Goal: Check status: Check status

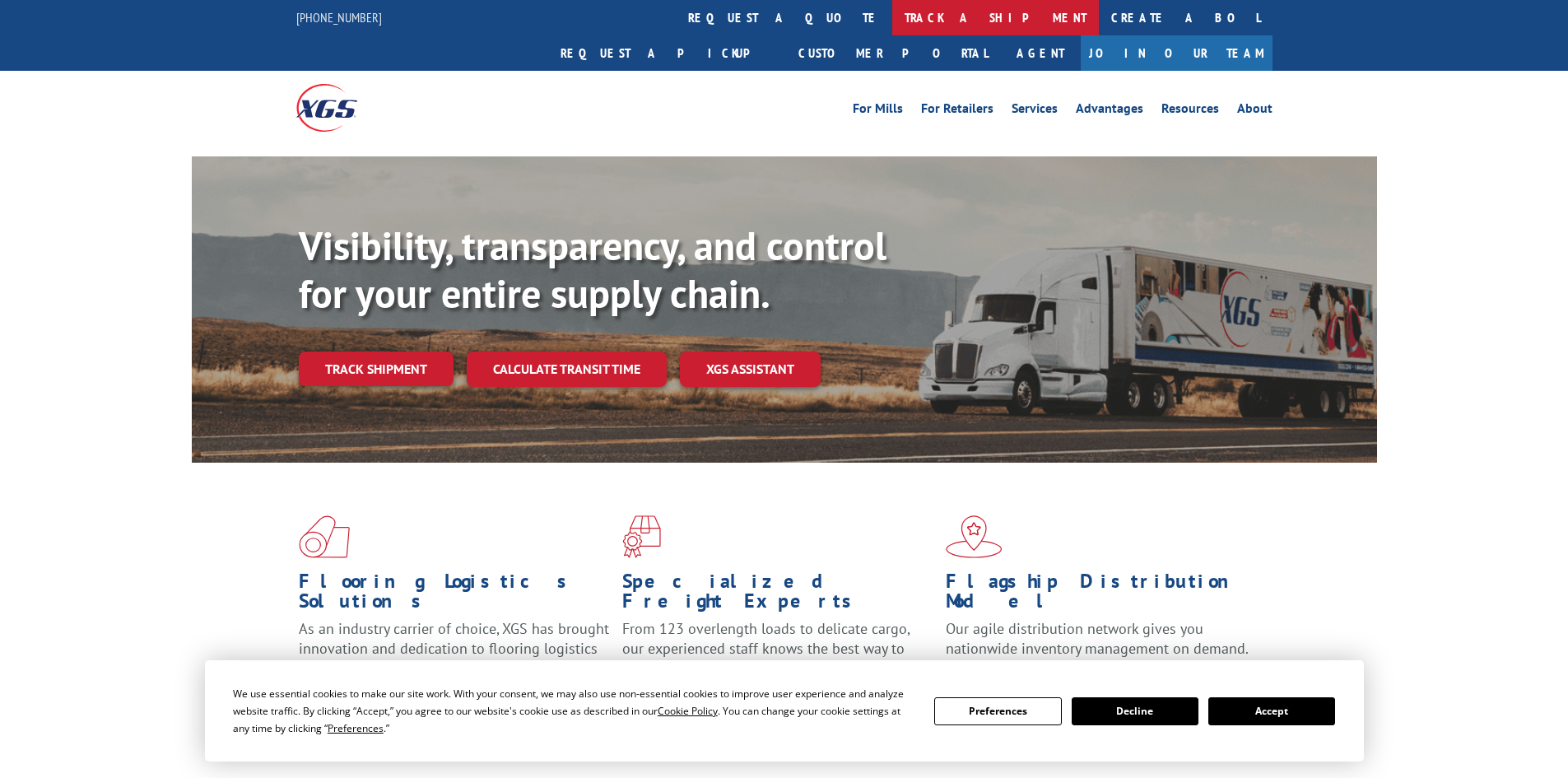
click at [893, 21] on link "track a shipment" at bounding box center [996, 17] width 207 height 36
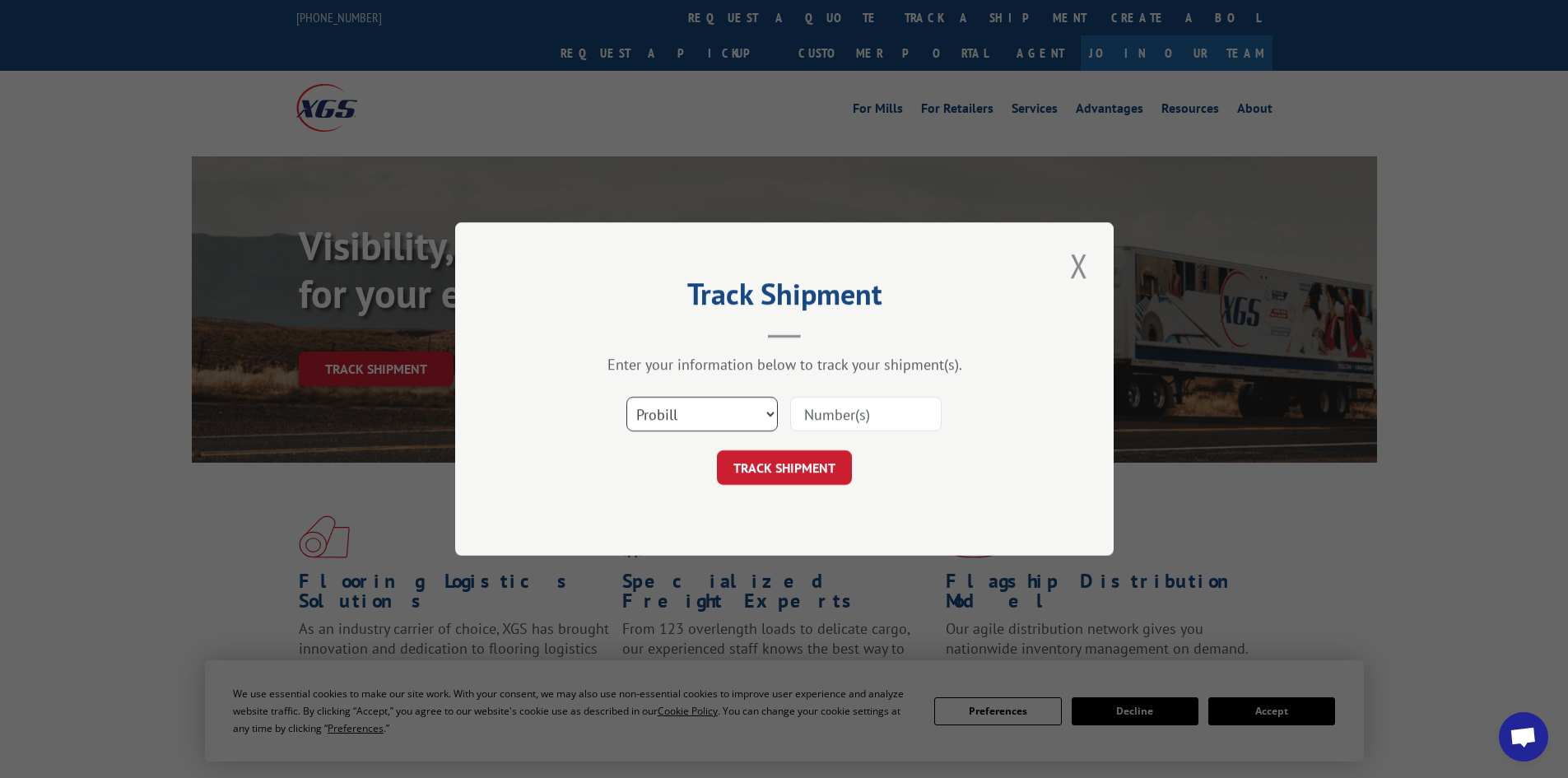
click at [674, 408] on select "Select category... Probill BOL PO" at bounding box center [702, 414] width 152 height 35
click at [840, 413] on input at bounding box center [866, 414] width 152 height 35
paste input "2818694"
type input "2818694"
click at [834, 467] on button "TRACK SHIPMENT" at bounding box center [784, 468] width 135 height 35
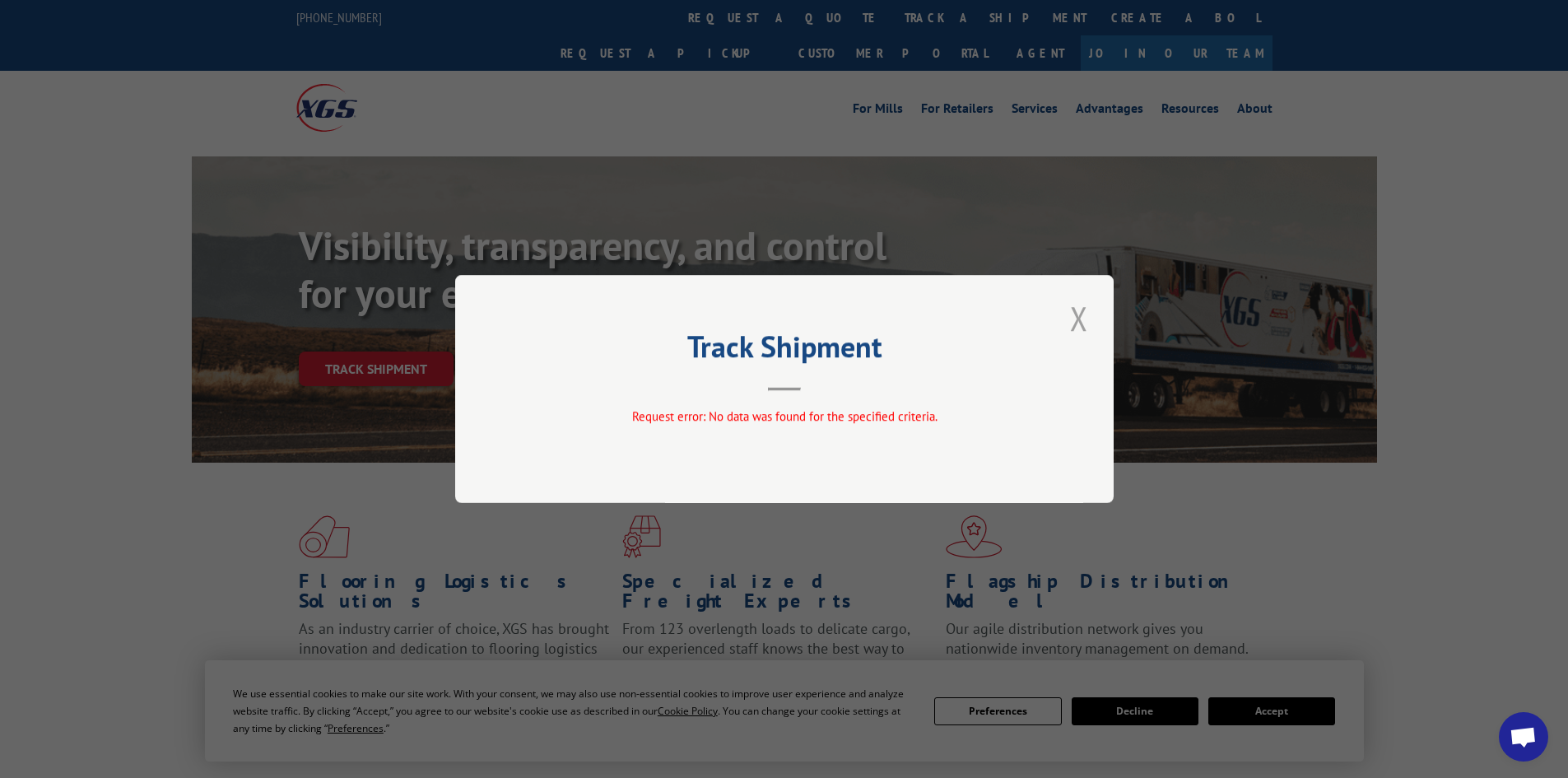
click at [1074, 326] on button "Close modal" at bounding box center [1079, 318] width 28 height 46
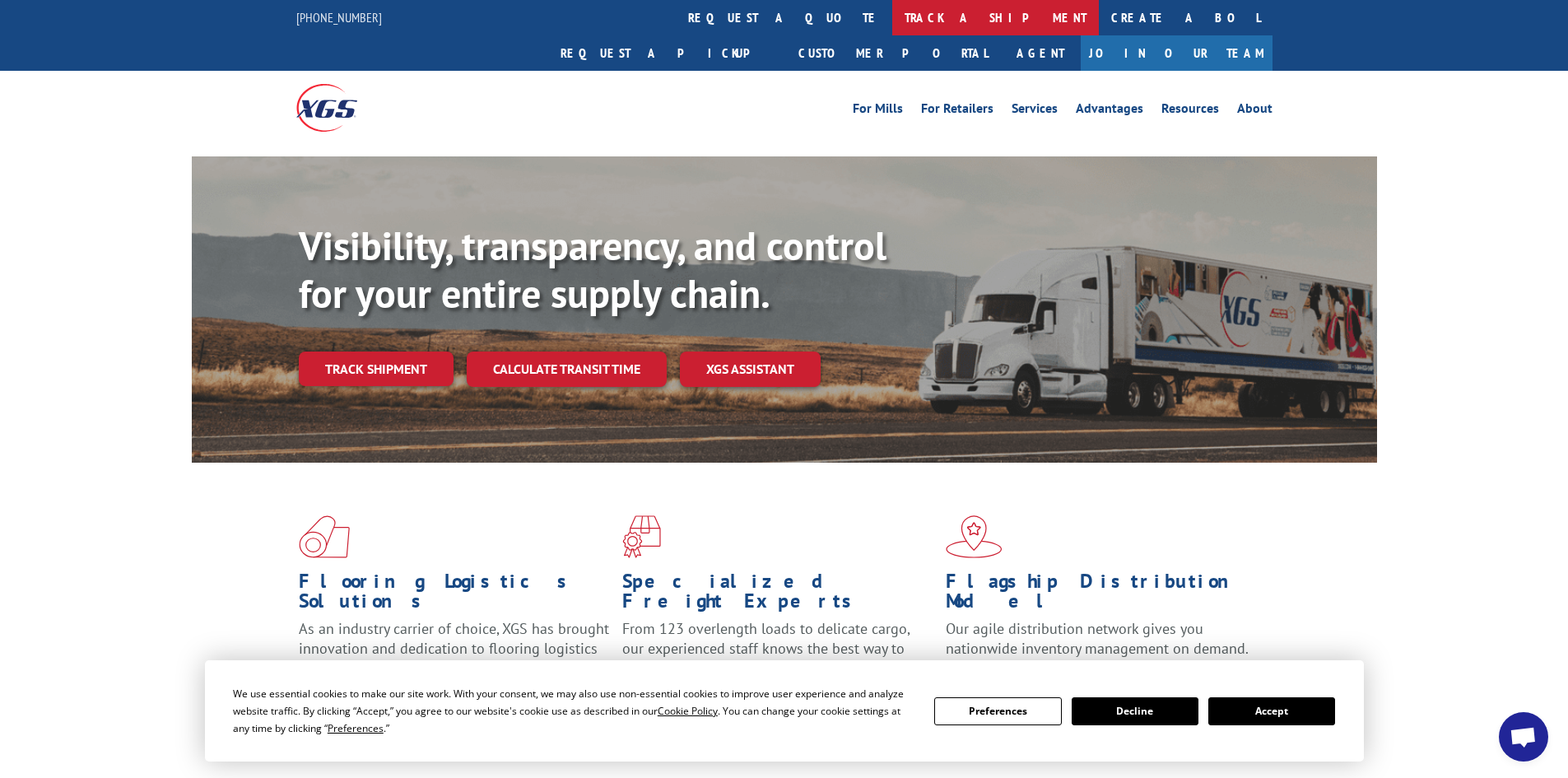
click at [893, 29] on link "track a shipment" at bounding box center [996, 17] width 207 height 36
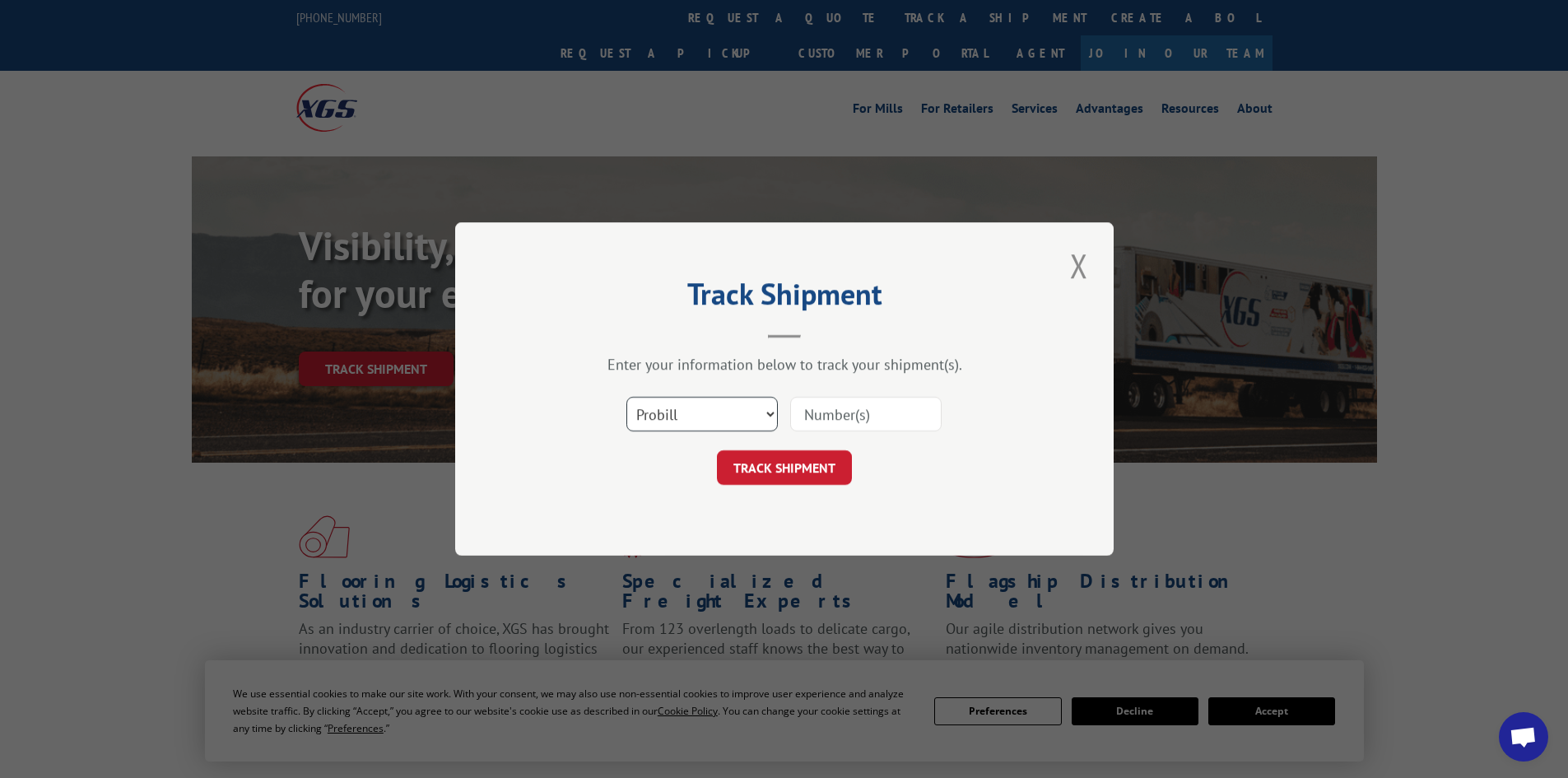
click at [666, 419] on select "Select category... Probill BOL PO" at bounding box center [702, 414] width 152 height 35
select select "bol"
click at [626, 396] on select "Select category... Probill BOL PO" at bounding box center [702, 414] width 152 height 35
click at [811, 405] on input at bounding box center [866, 414] width 152 height 35
paste input "2818694"
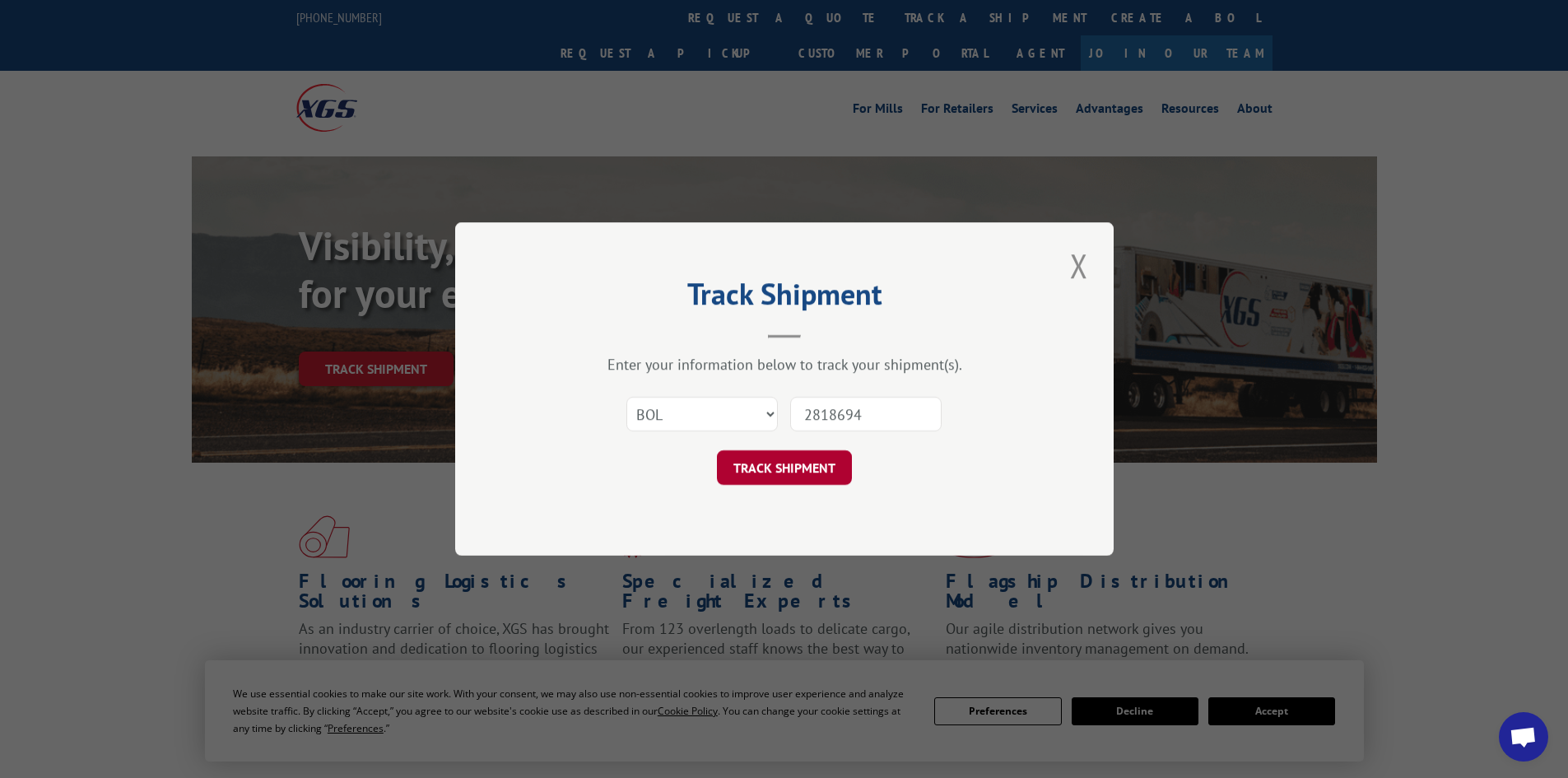
type input "2818694"
click at [840, 468] on button "TRACK SHIPMENT" at bounding box center [784, 468] width 135 height 35
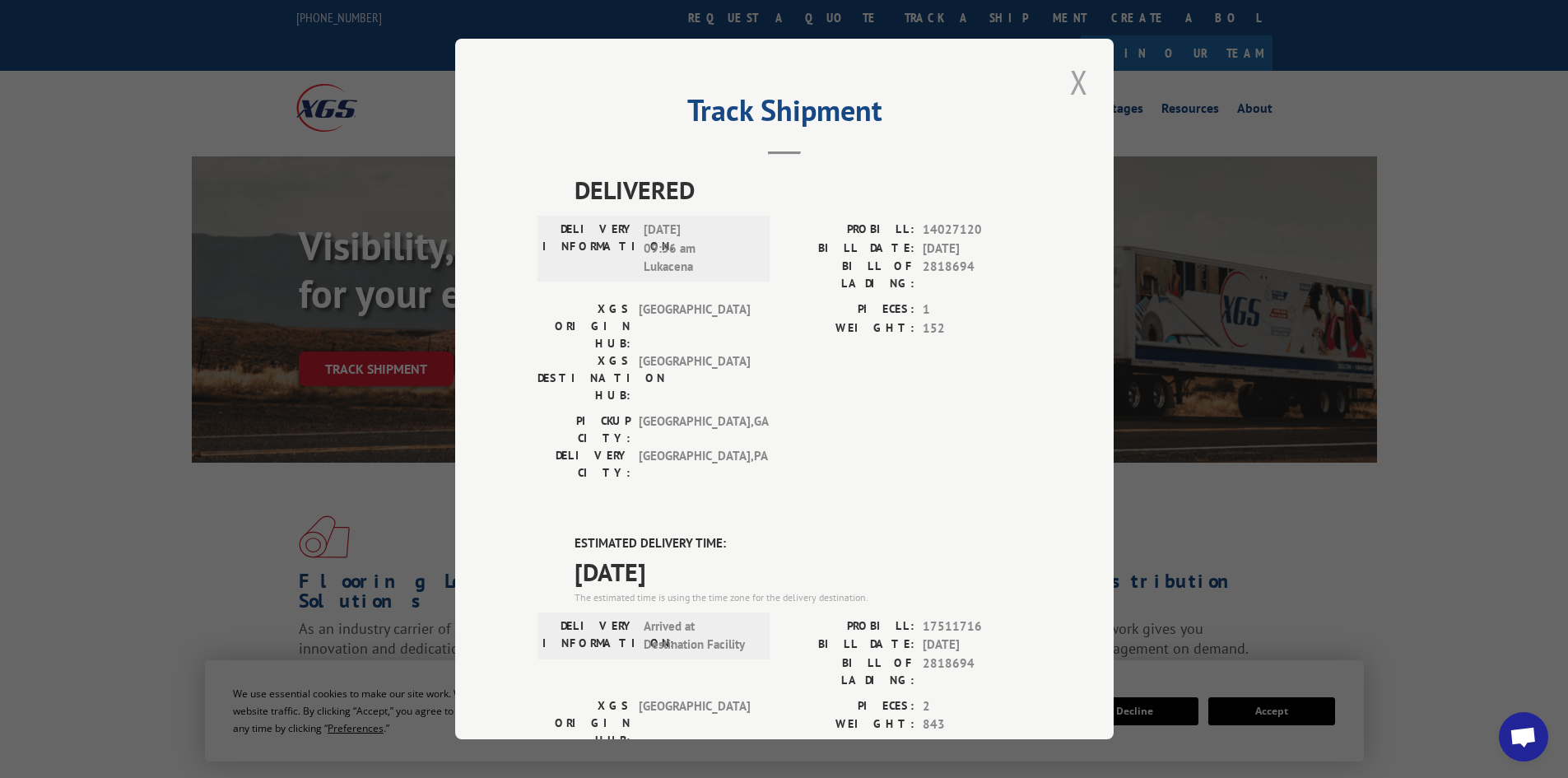
click at [1069, 83] on button "Close modal" at bounding box center [1079, 81] width 28 height 46
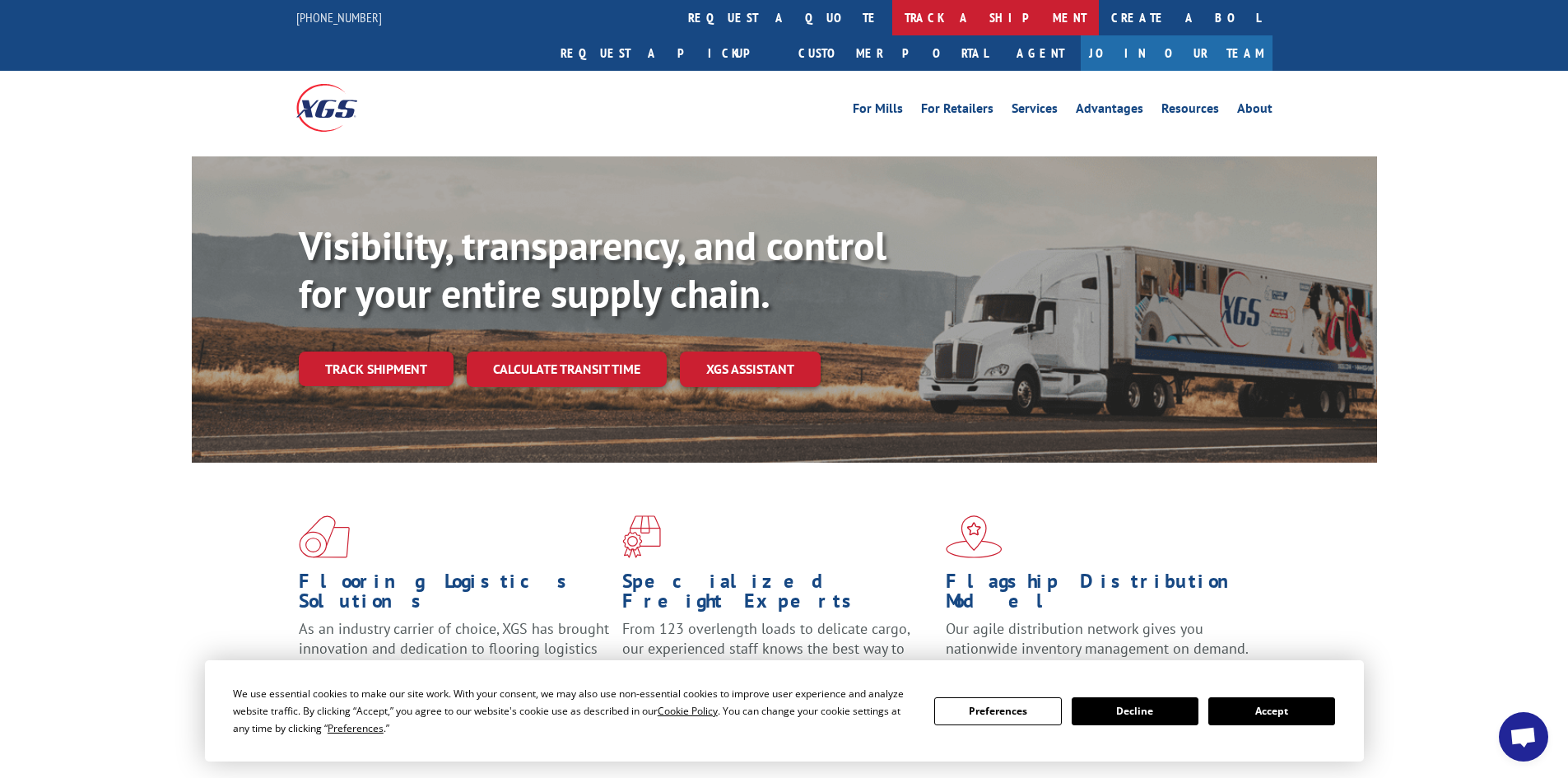
click at [893, 12] on link "track a shipment" at bounding box center [996, 17] width 207 height 36
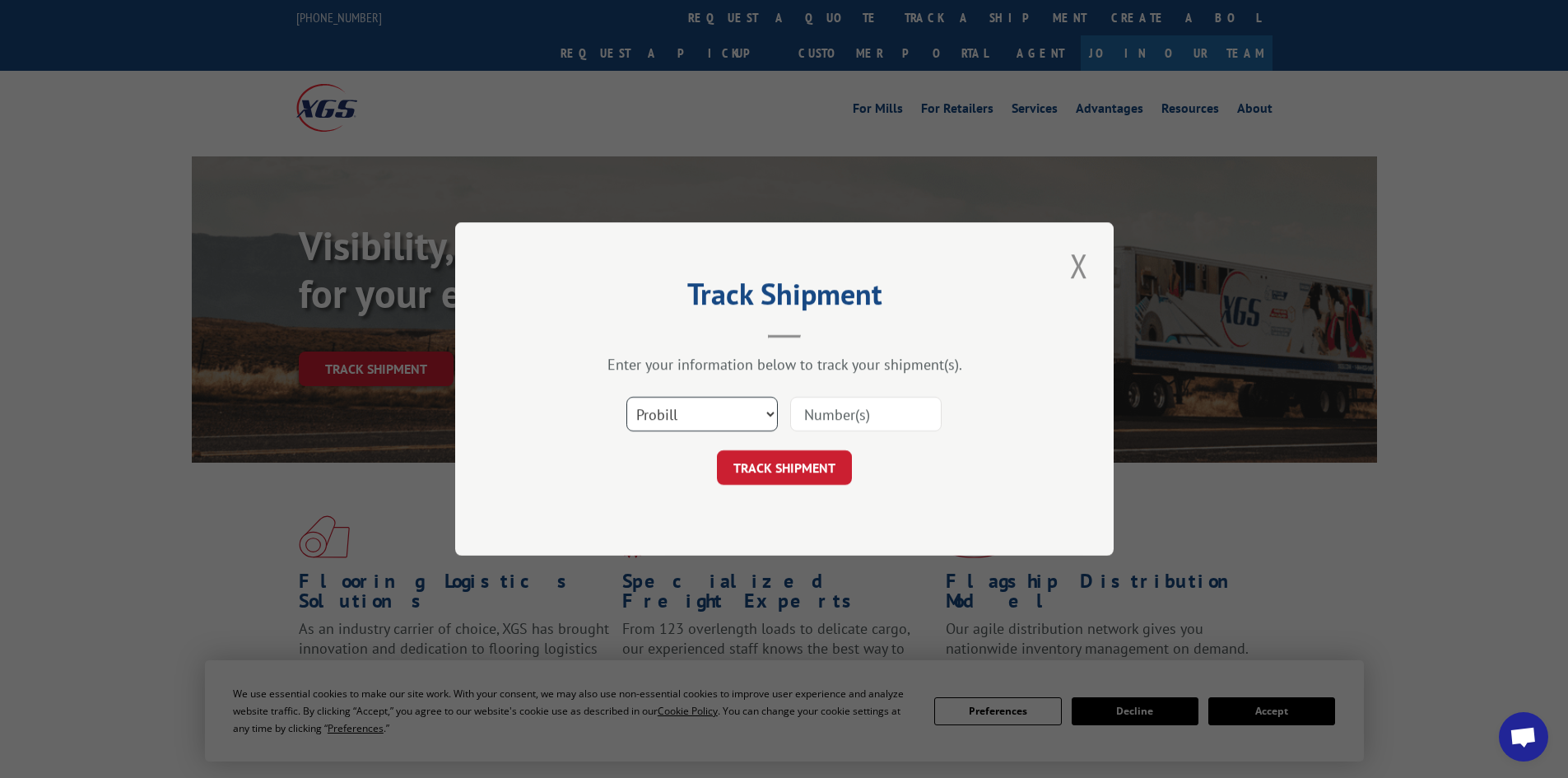
click at [698, 412] on select "Select category... Probill BOL PO" at bounding box center [702, 414] width 152 height 35
select select "po"
click at [626, 396] on select "Select category... Probill BOL PO" at bounding box center [702, 414] width 152 height 35
click at [808, 420] on input at bounding box center [866, 414] width 152 height 35
paste input "73519557"
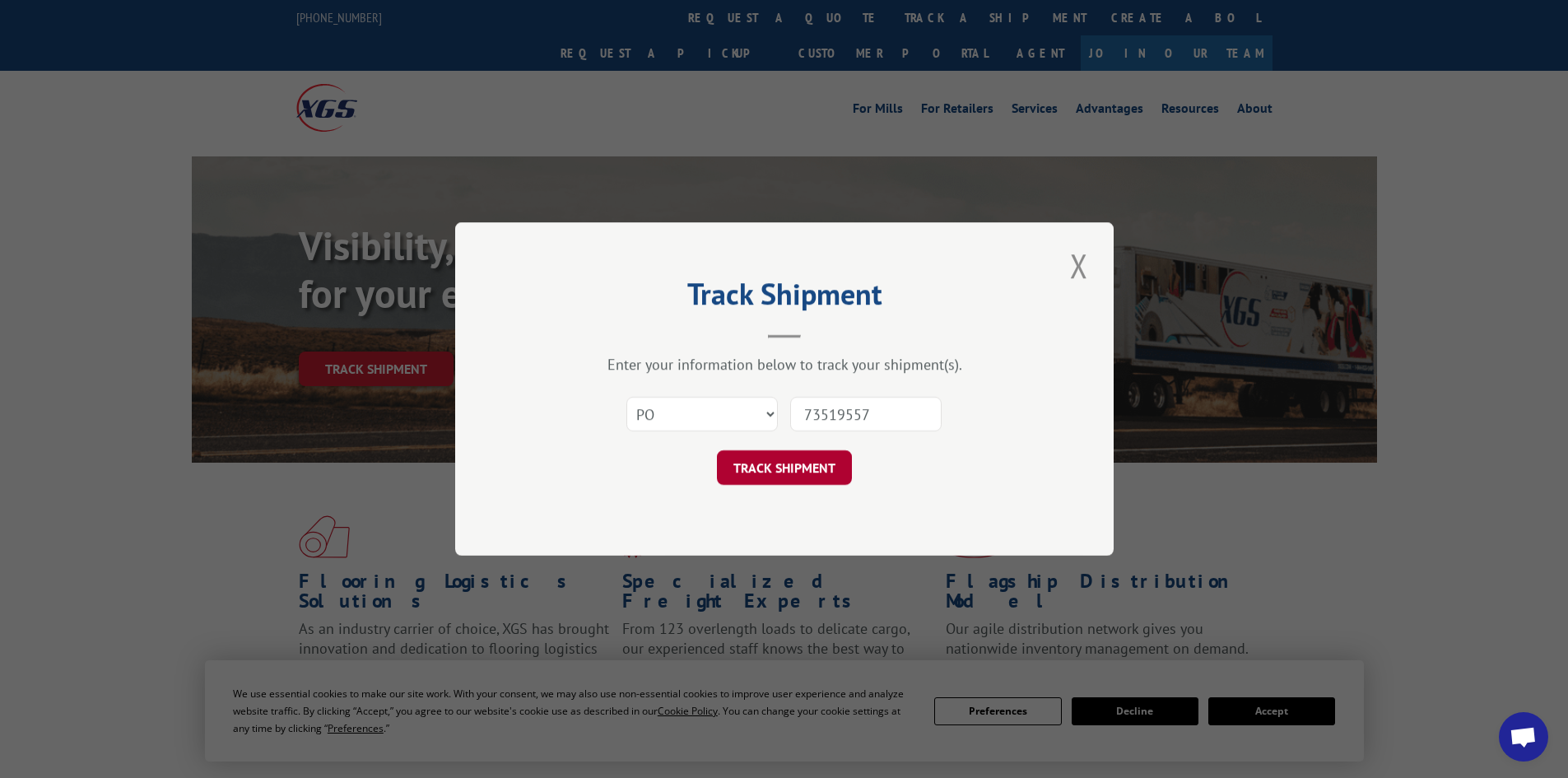
type input "73519557"
click at [814, 462] on button "TRACK SHIPMENT" at bounding box center [784, 468] width 135 height 35
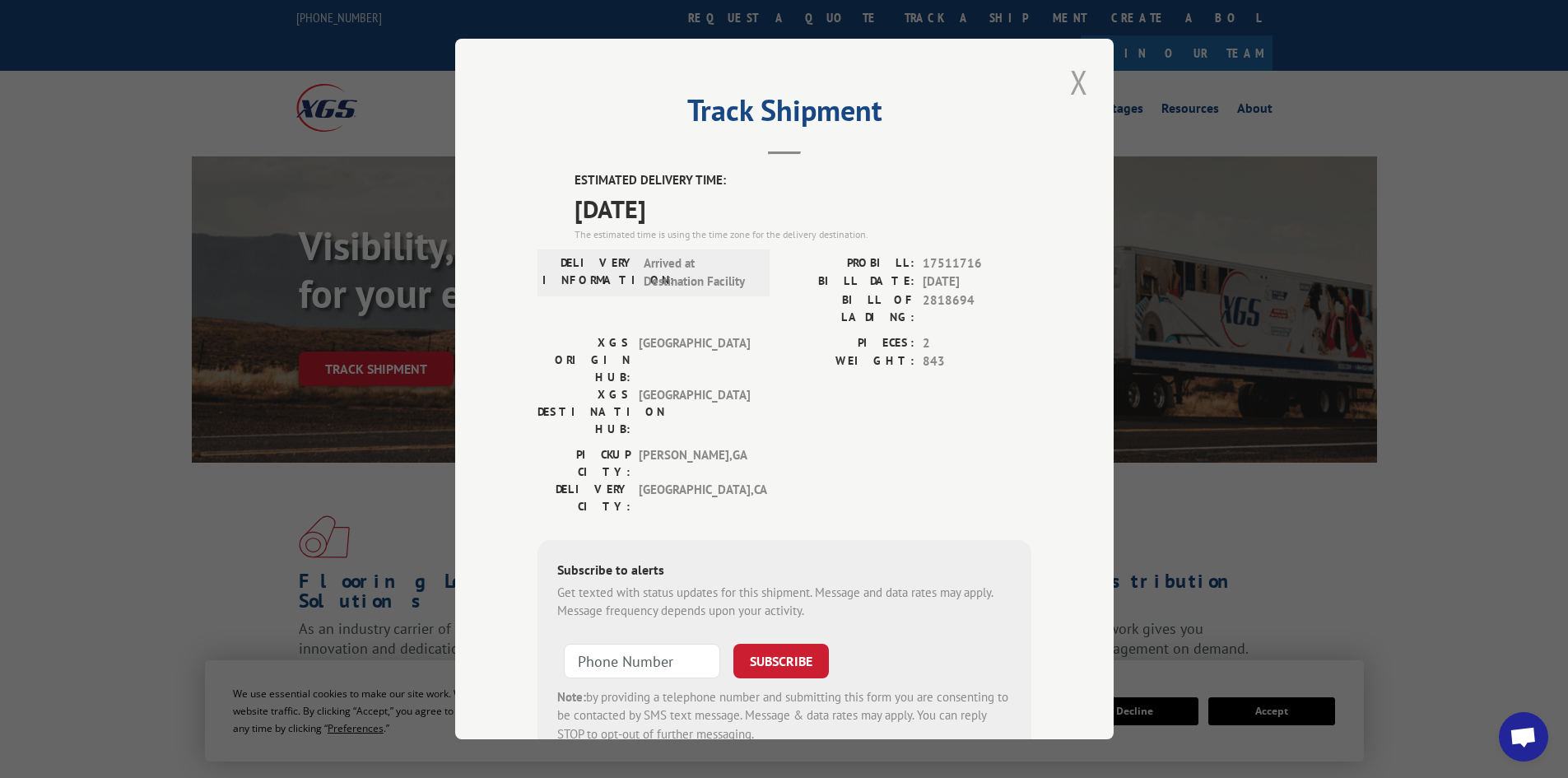
click at [1080, 85] on button "Close modal" at bounding box center [1079, 81] width 28 height 46
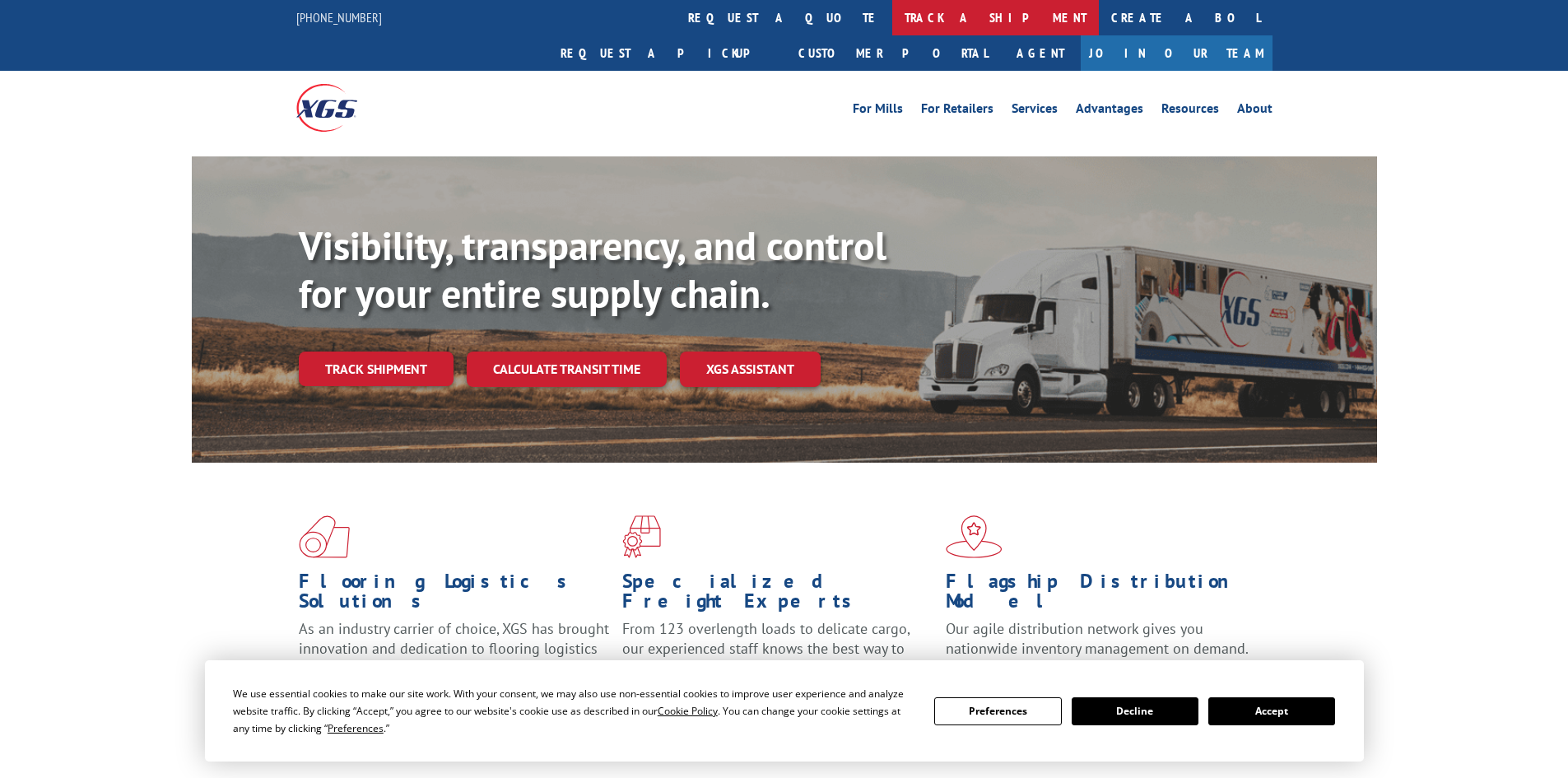
click at [893, 17] on link "track a shipment" at bounding box center [996, 17] width 207 height 36
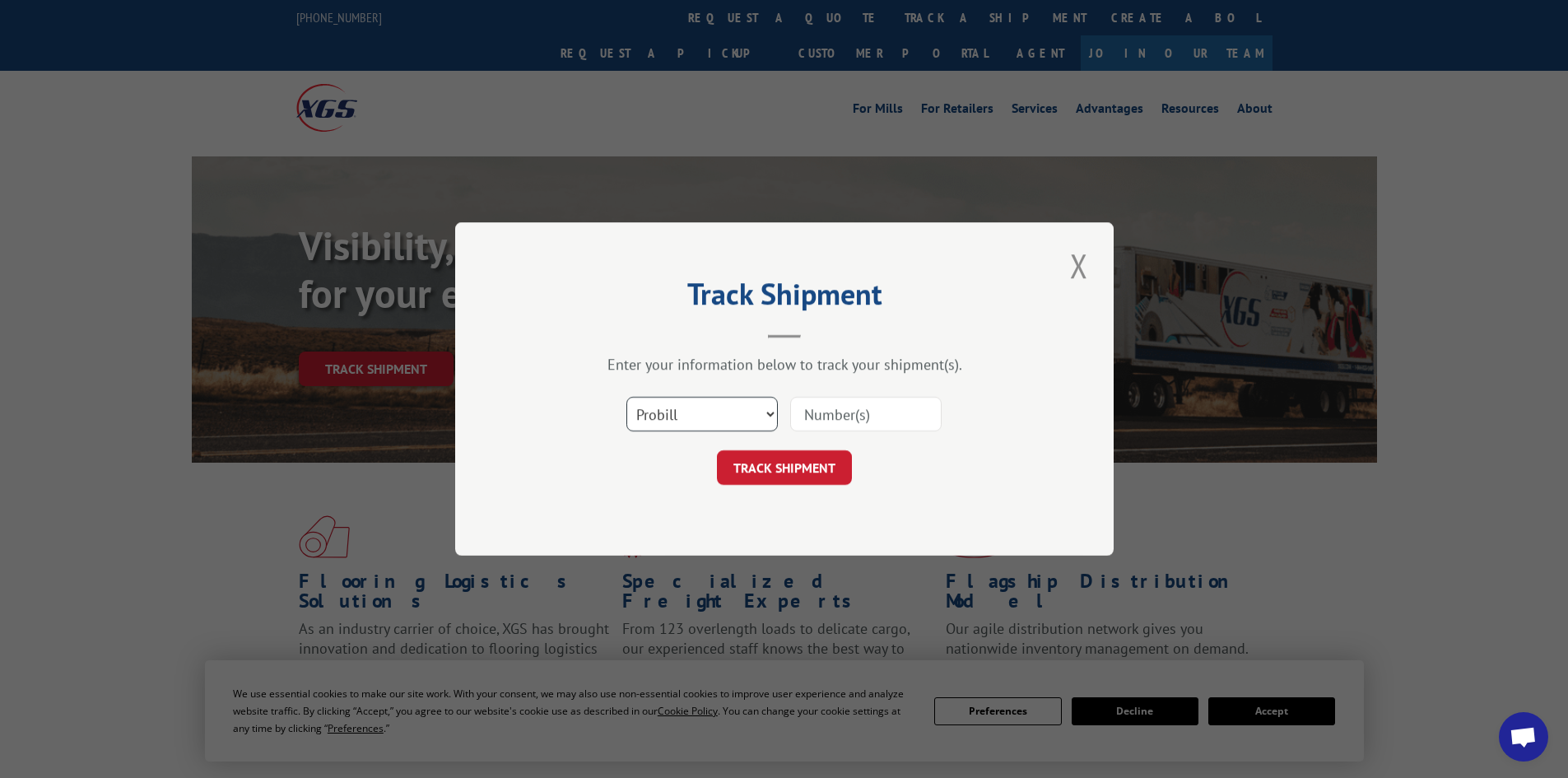
click at [672, 424] on select "Select category... Probill BOL PO" at bounding box center [702, 414] width 152 height 35
select select "bol"
click at [626, 396] on select "Select category... Probill BOL PO" at bounding box center [702, 414] width 152 height 35
click at [822, 401] on input at bounding box center [866, 414] width 152 height 35
paste input "5942489"
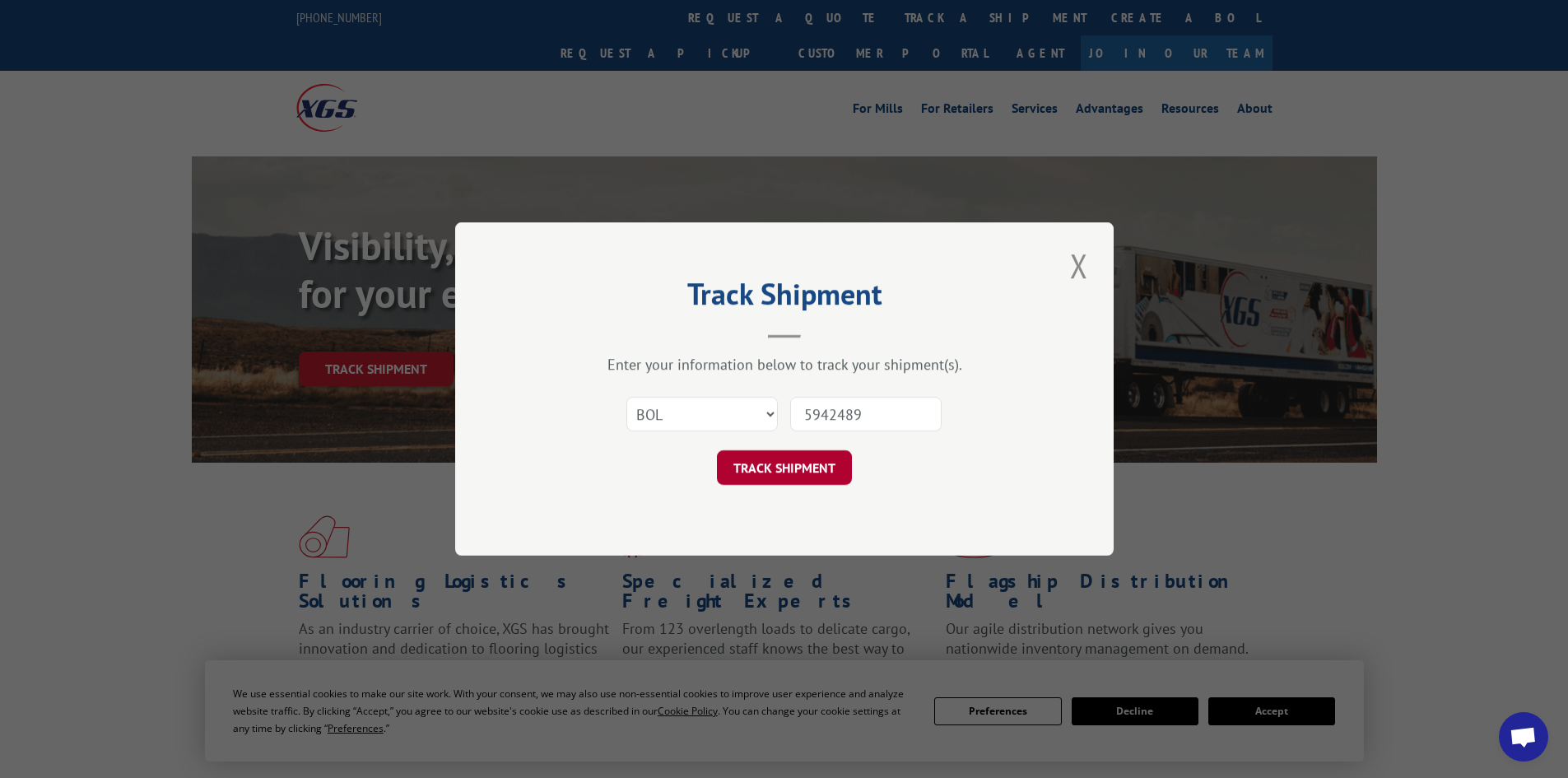
type input "5942489"
click at [816, 468] on button "TRACK SHIPMENT" at bounding box center [784, 468] width 135 height 35
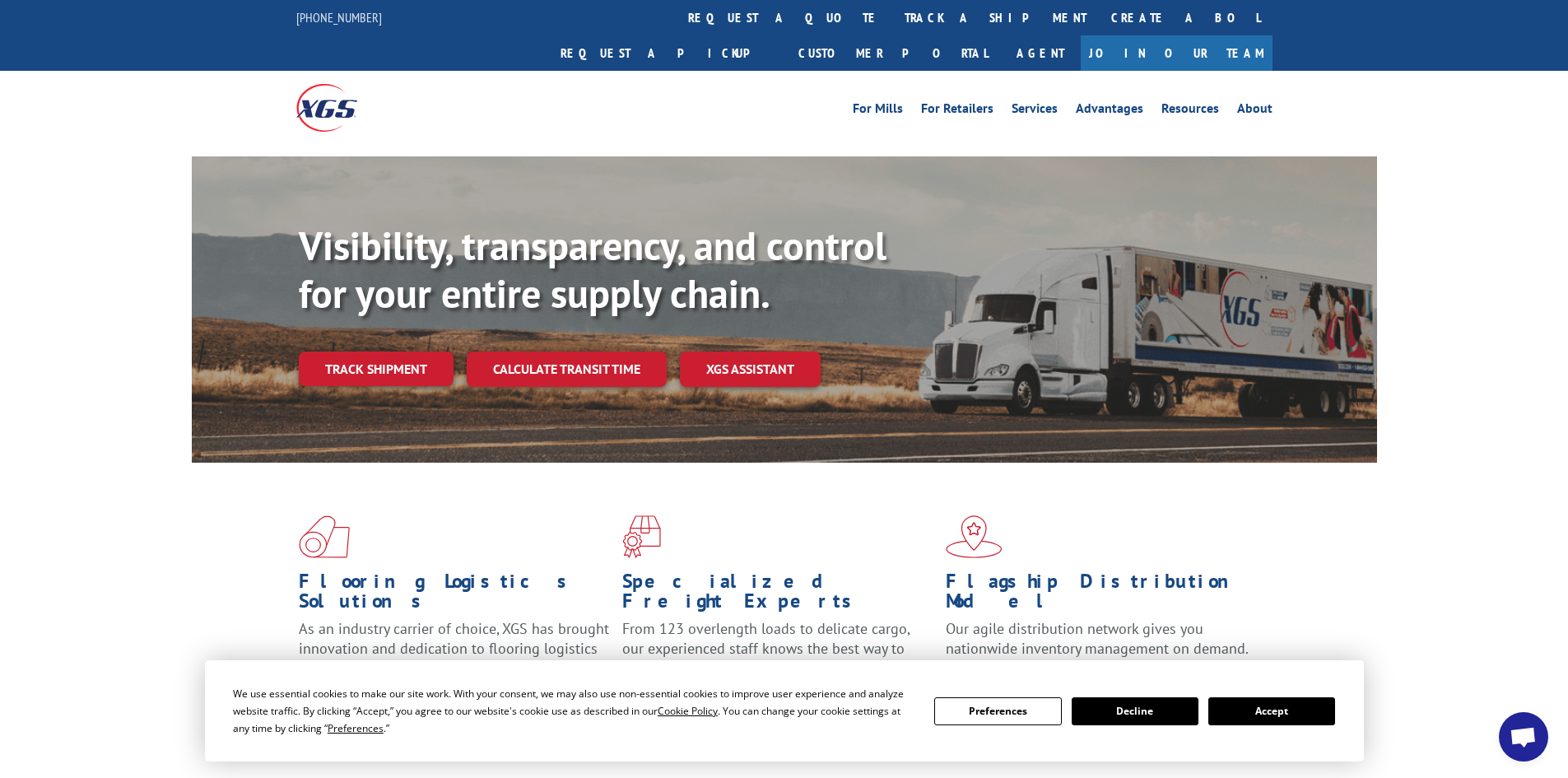
click at [1277, 705] on button "Accept" at bounding box center [1272, 712] width 127 height 28
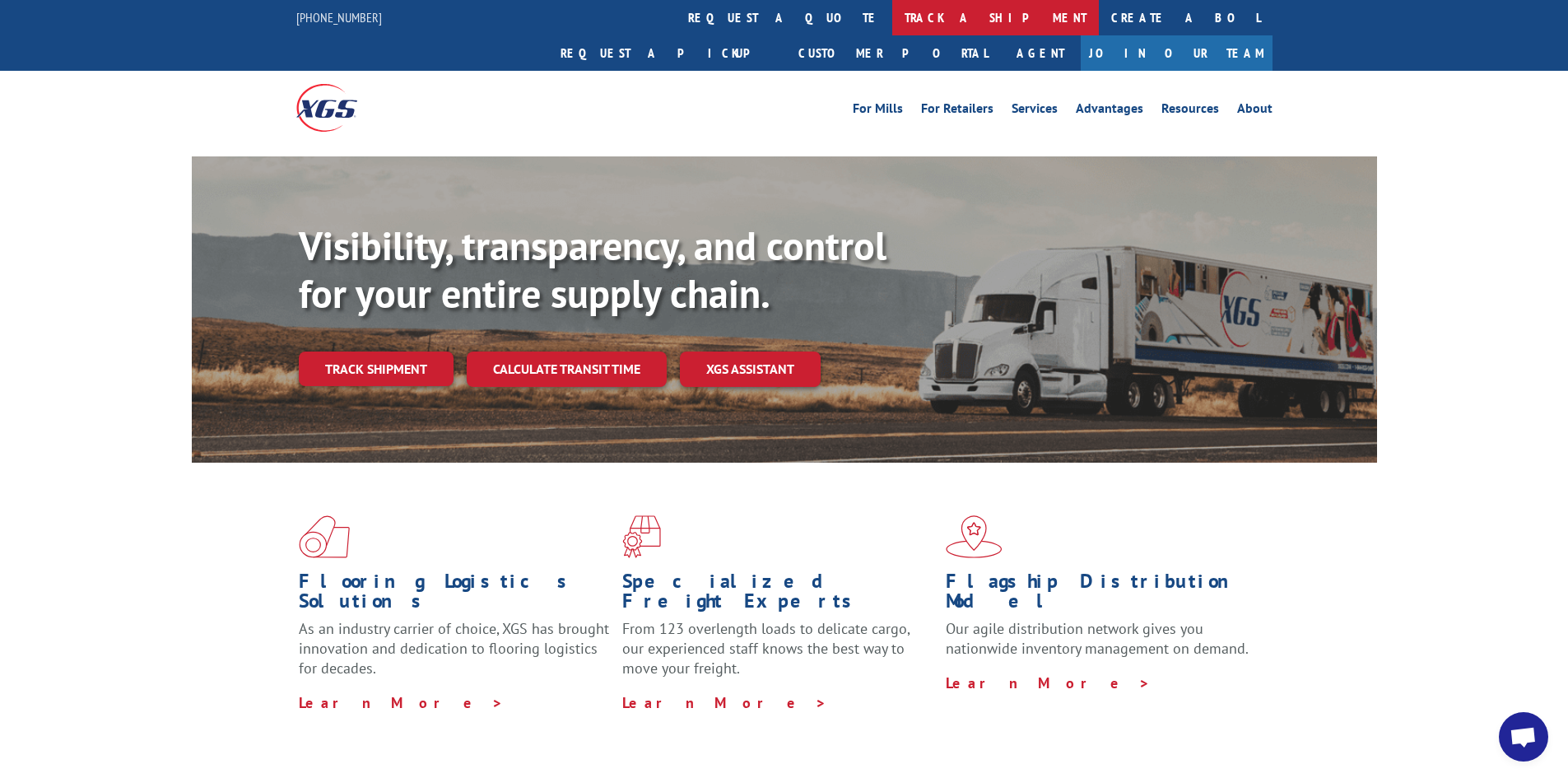
click at [893, 29] on link "track a shipment" at bounding box center [996, 17] width 207 height 36
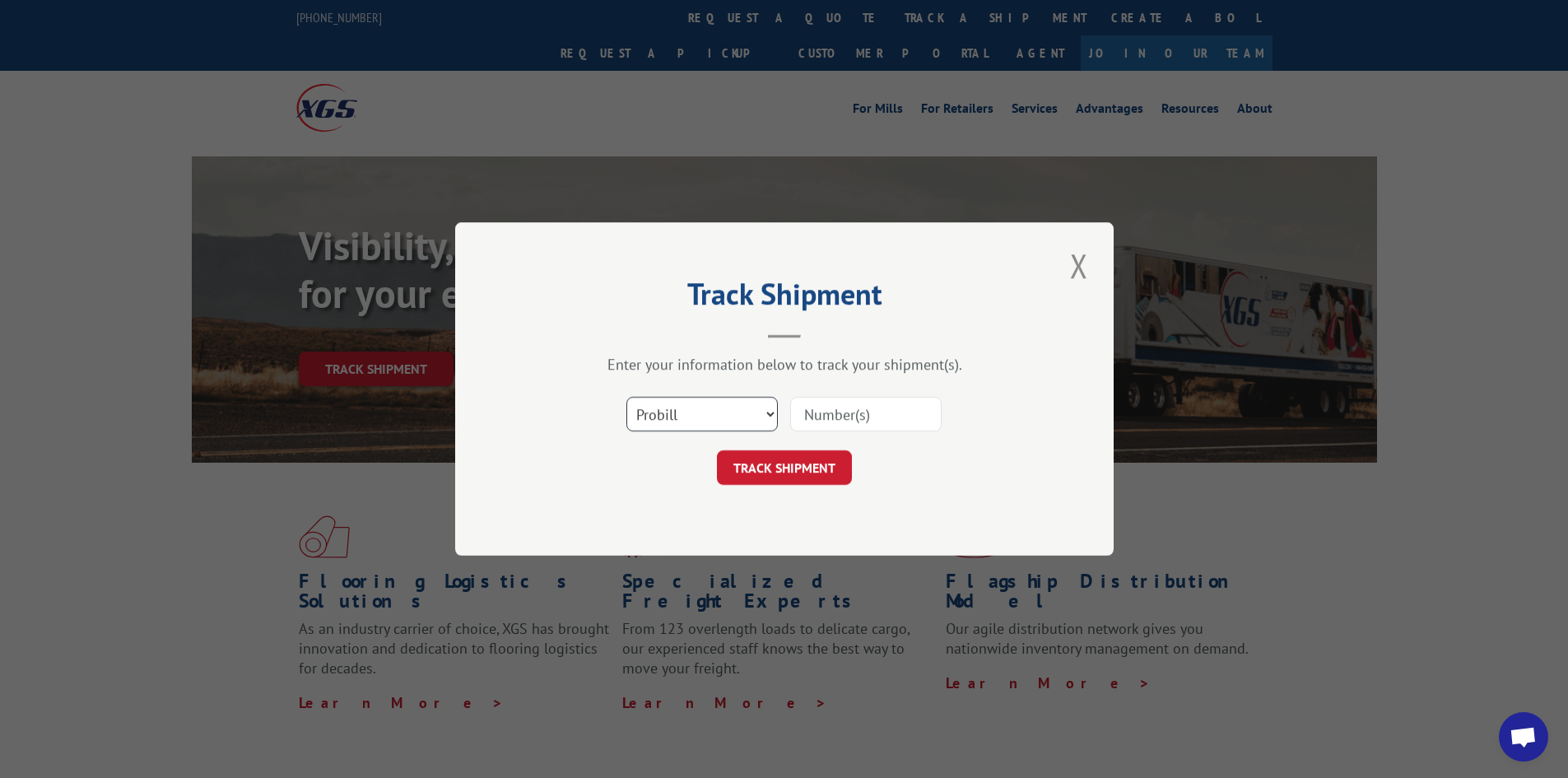
click at [713, 416] on select "Select category... Probill BOL PO" at bounding box center [702, 414] width 152 height 35
select select "bol"
click at [626, 396] on select "Select category... Probill BOL PO" at bounding box center [702, 414] width 152 height 35
paste input "420377"
type input "420377"
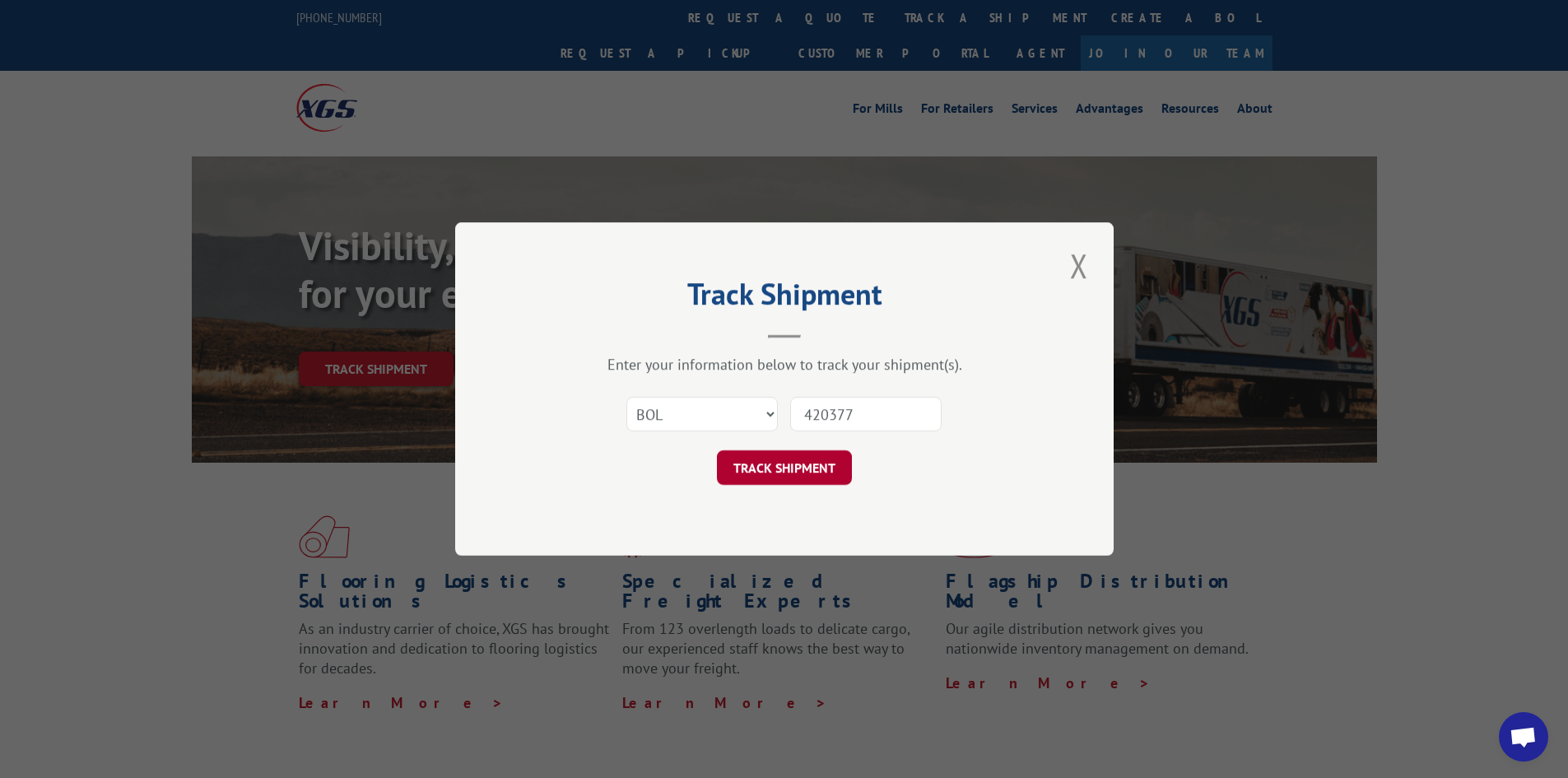
click at [801, 463] on button "TRACK SHIPMENT" at bounding box center [784, 468] width 135 height 35
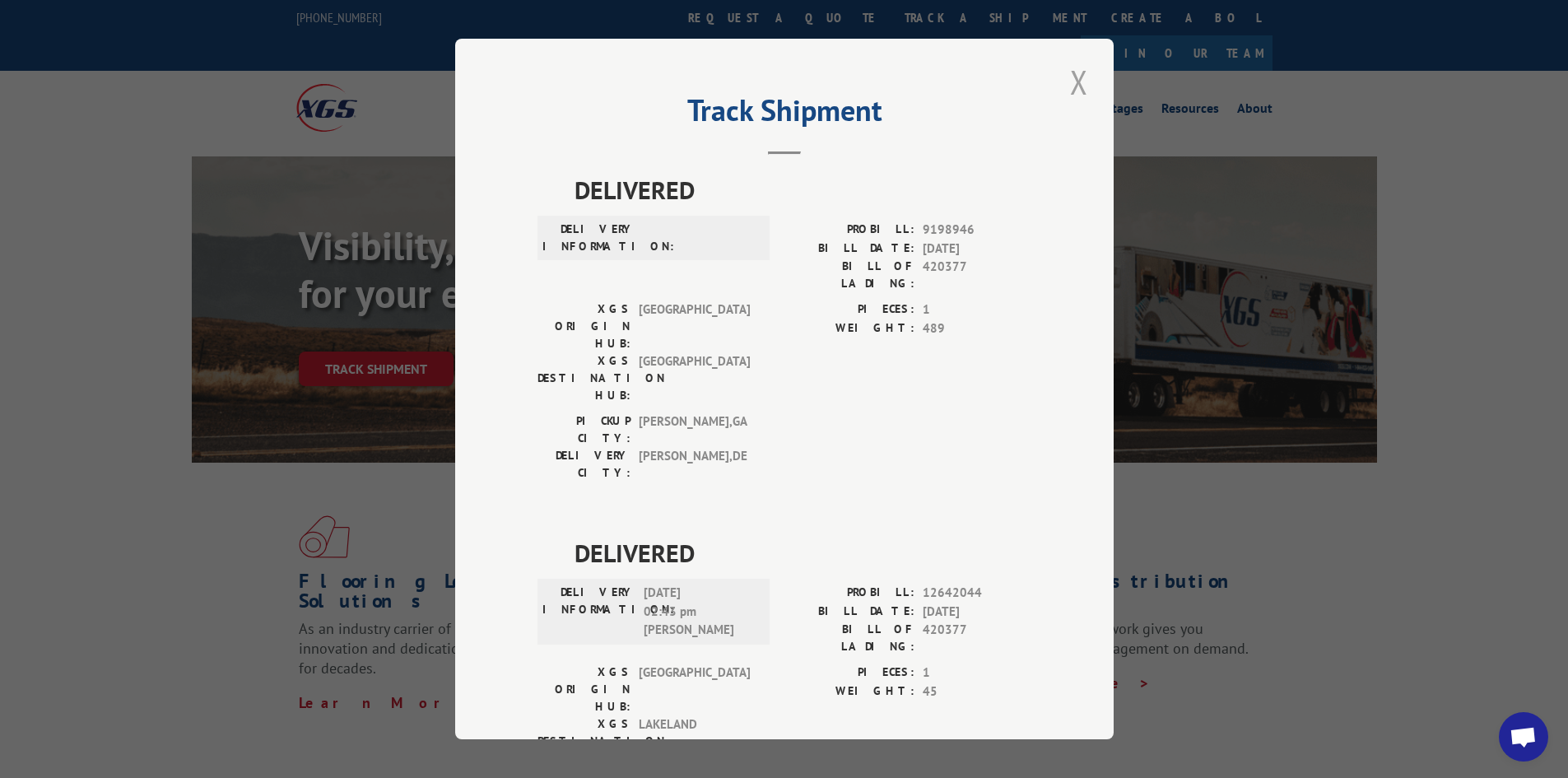
click at [1077, 88] on button "Close modal" at bounding box center [1079, 81] width 28 height 46
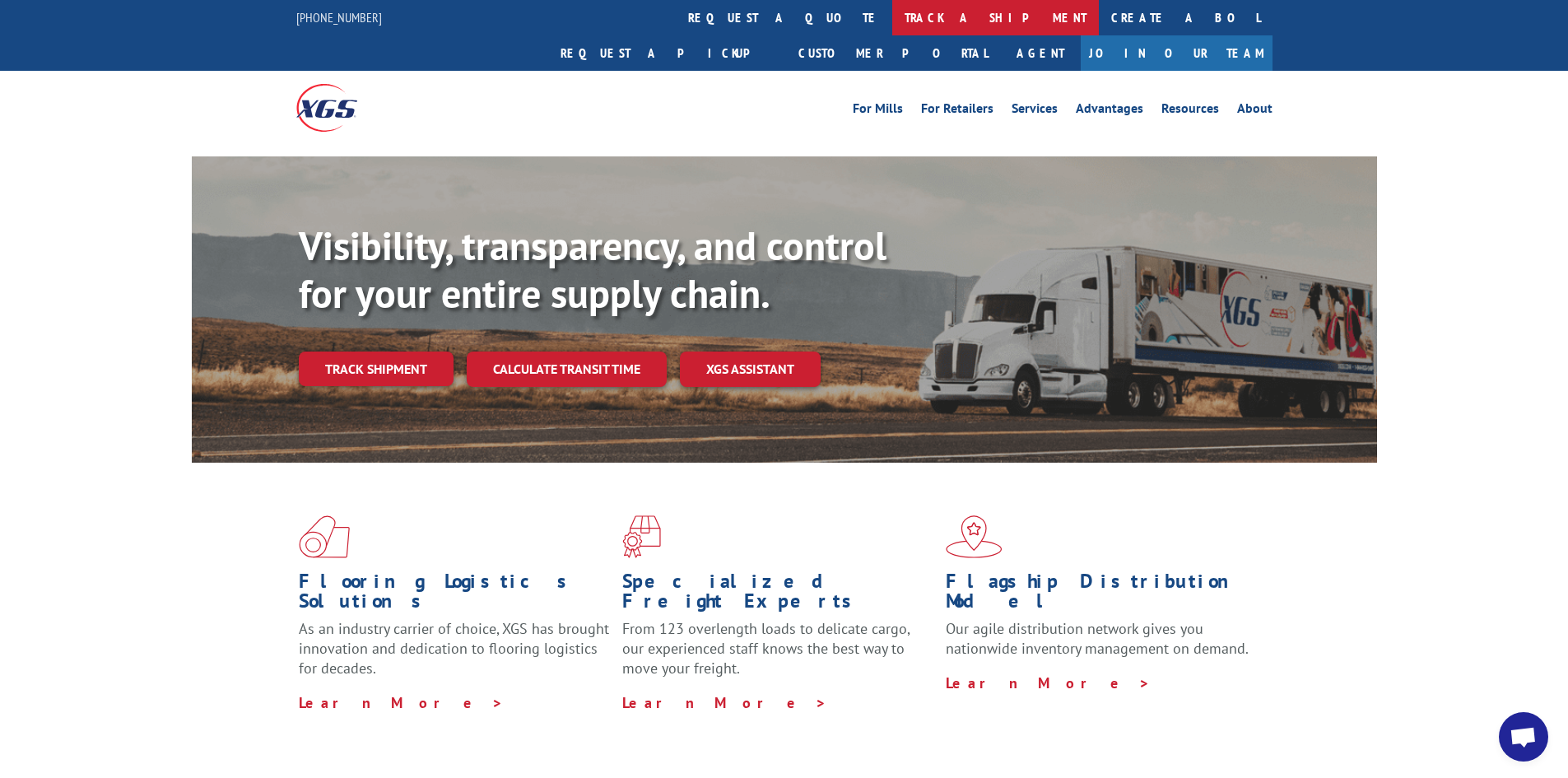
click at [893, 19] on link "track a shipment" at bounding box center [996, 17] width 207 height 36
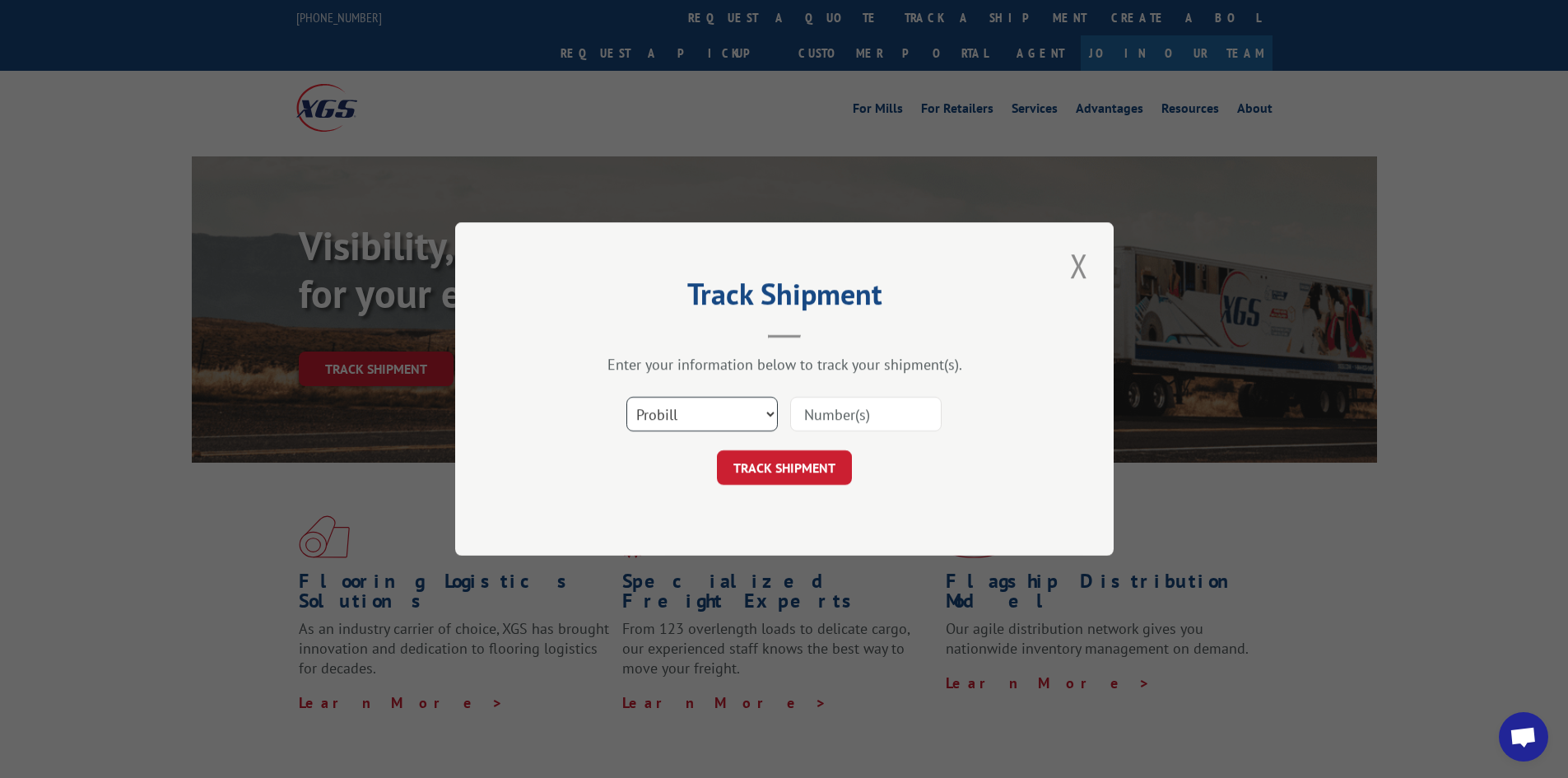
click at [699, 422] on select "Select category... Probill BOL PO" at bounding box center [702, 414] width 152 height 35
select select "po"
click at [626, 396] on select "Select category... Probill BOL PO" at bounding box center [702, 414] width 152 height 35
click at [812, 423] on input at bounding box center [866, 414] width 152 height 35
paste input "73519809"
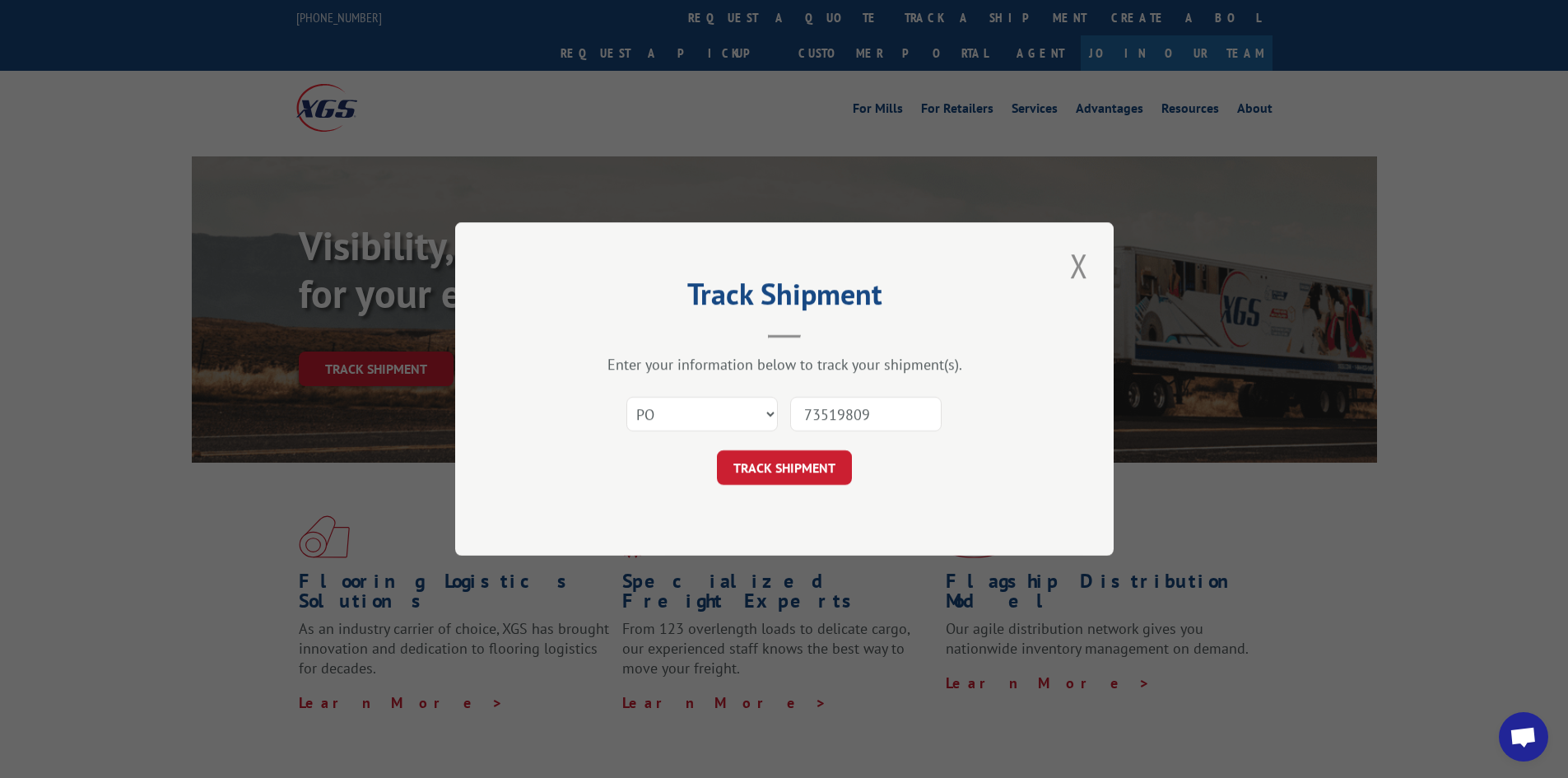
type input "73519809"
click at [797, 486] on div "Track Shipment Enter your information below to track your shipment(s). Select c…" at bounding box center [785, 389] width 659 height 333
click at [793, 465] on button "TRACK SHIPMENT" at bounding box center [784, 468] width 135 height 35
